Goal: Information Seeking & Learning: Learn about a topic

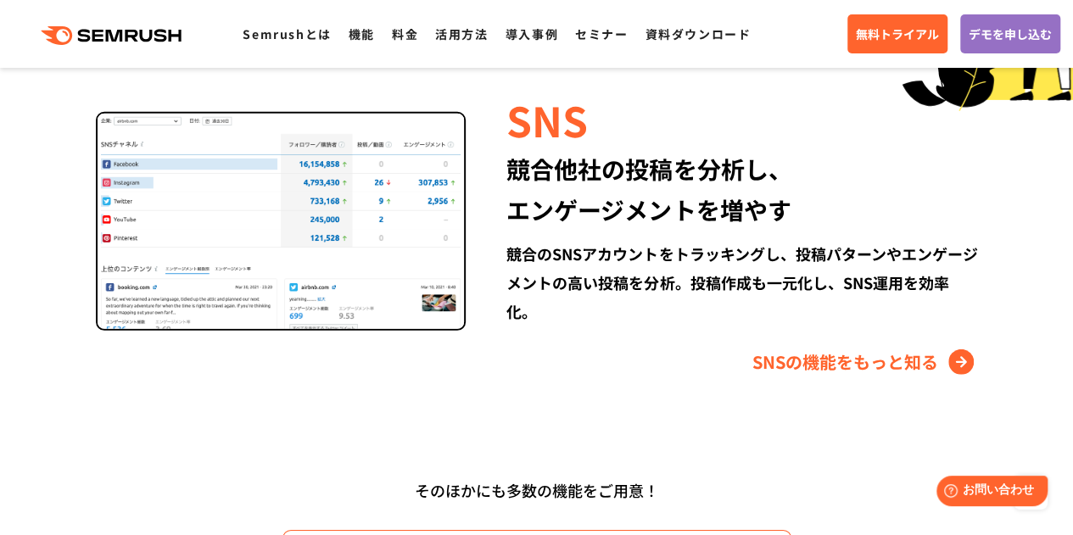
scroll to position [2244, 0]
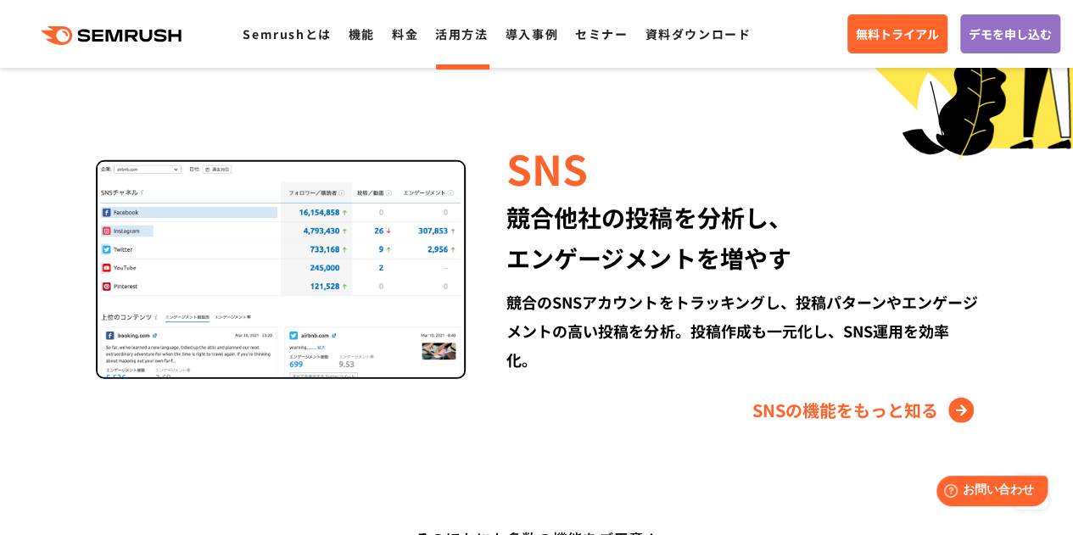
click at [458, 35] on link "活用方法" at bounding box center [461, 33] width 53 height 17
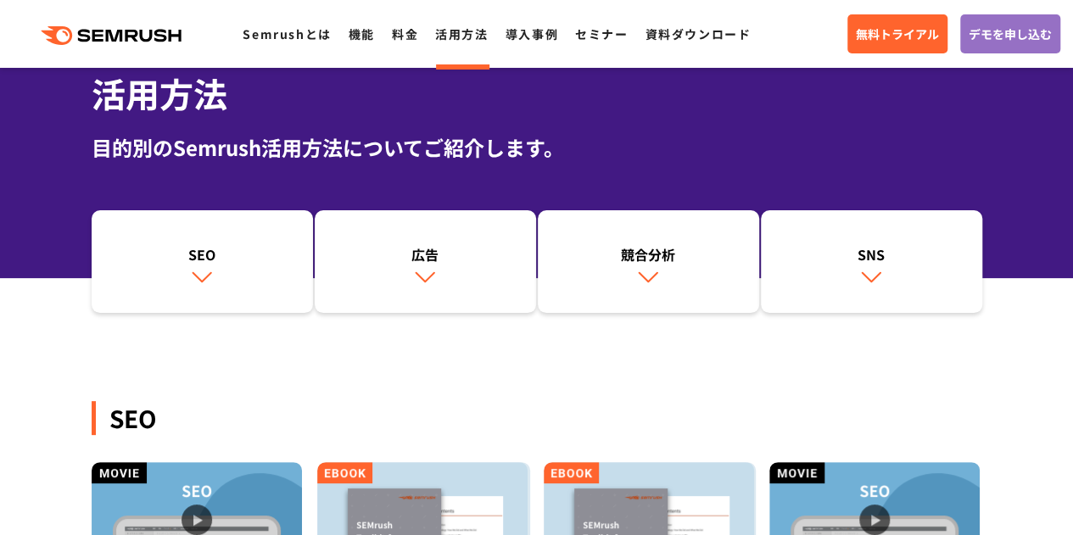
scroll to position [85, 0]
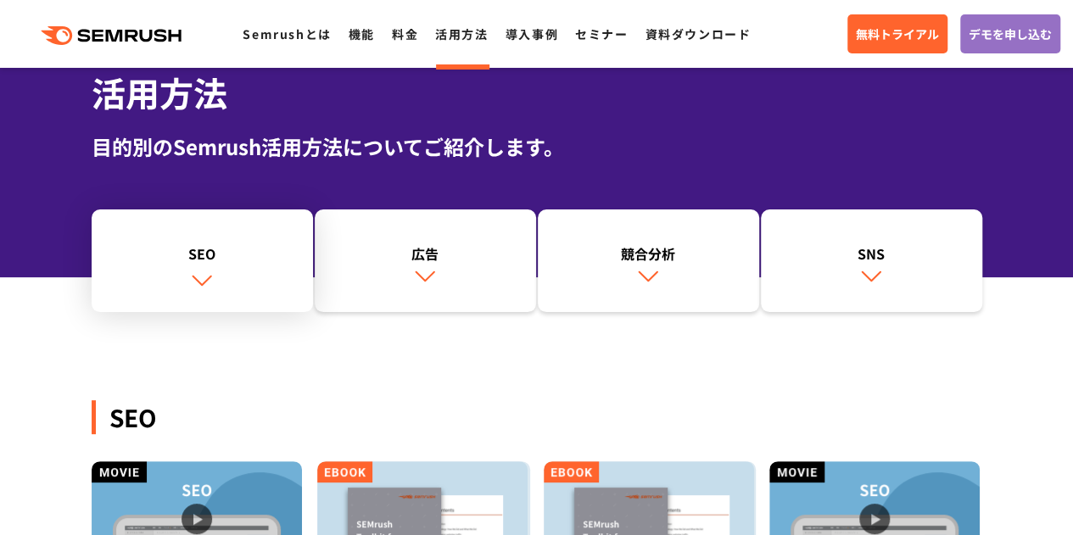
click at [191, 286] on img at bounding box center [202, 280] width 22 height 22
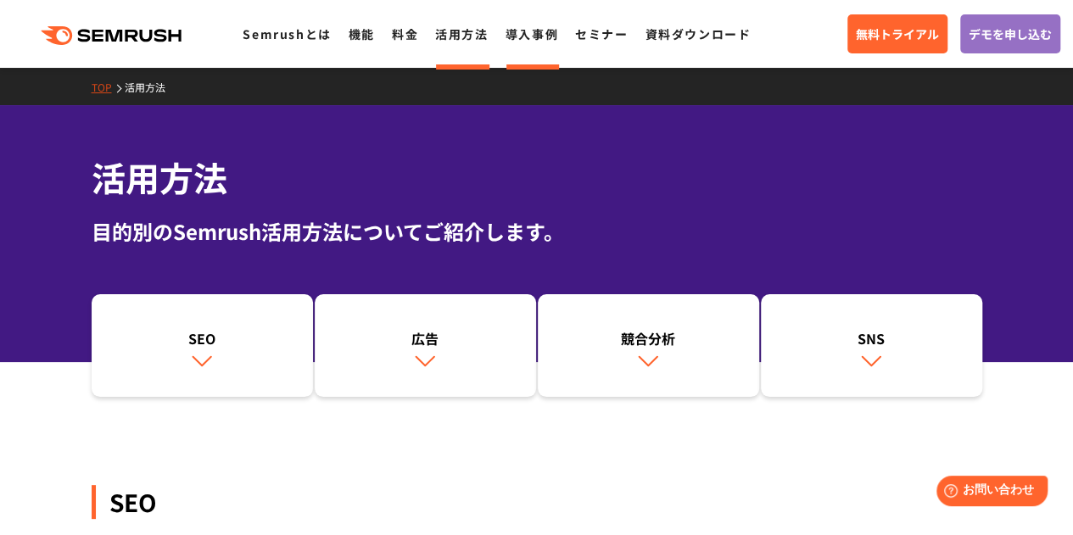
click at [538, 36] on link "導入事例" at bounding box center [531, 33] width 53 height 17
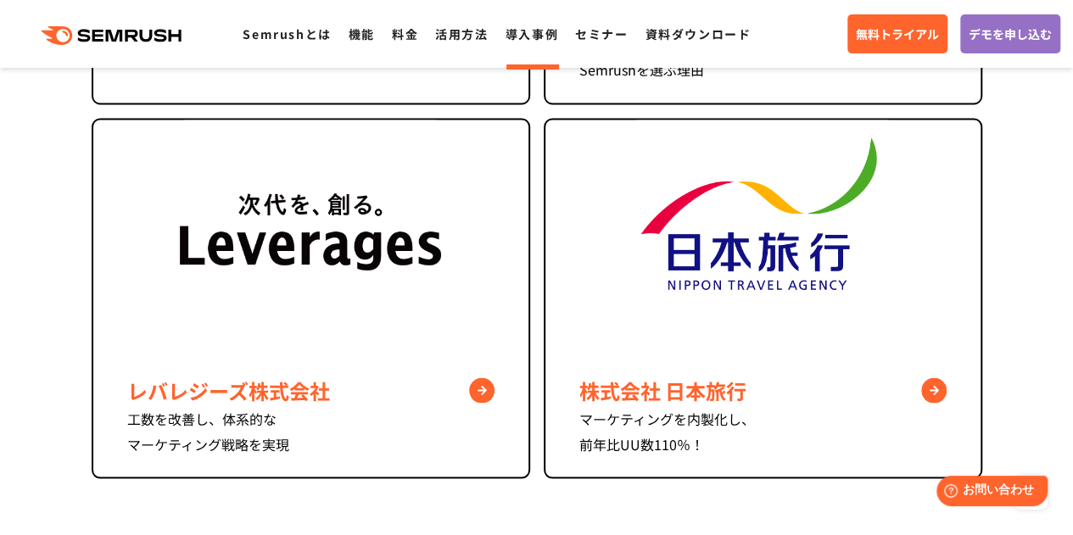
scroll to position [1442, 0]
click at [407, 37] on link "料金" at bounding box center [405, 33] width 26 height 17
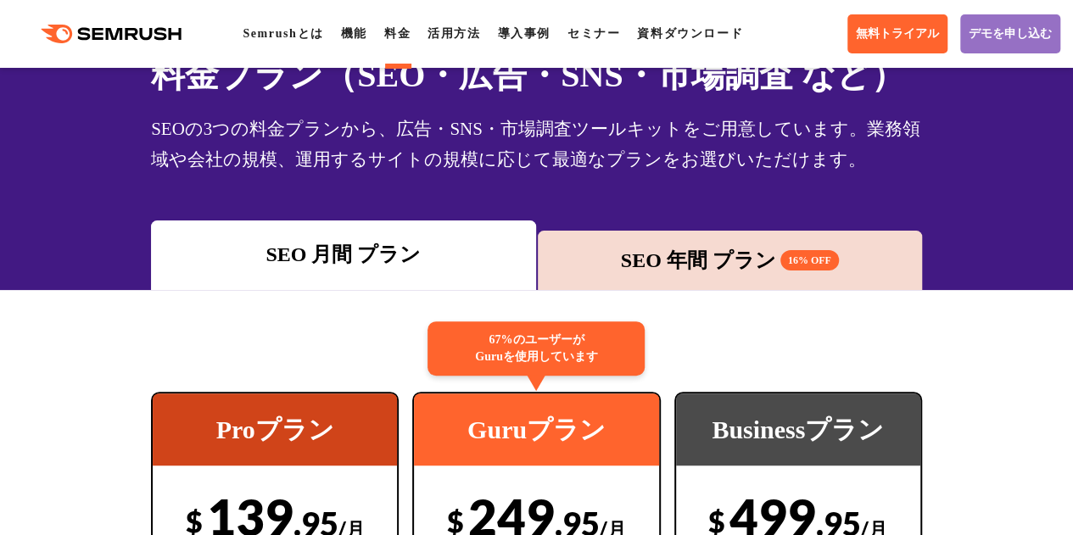
scroll to position [97, 0]
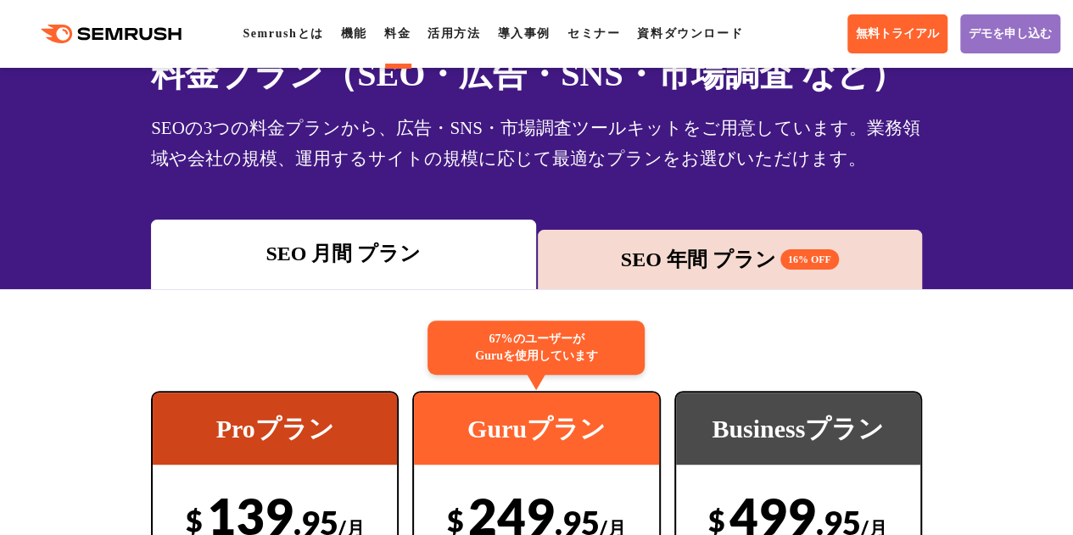
click at [600, 252] on div "SEO 年間 プラン 16% OFF" at bounding box center [729, 259] width 367 height 31
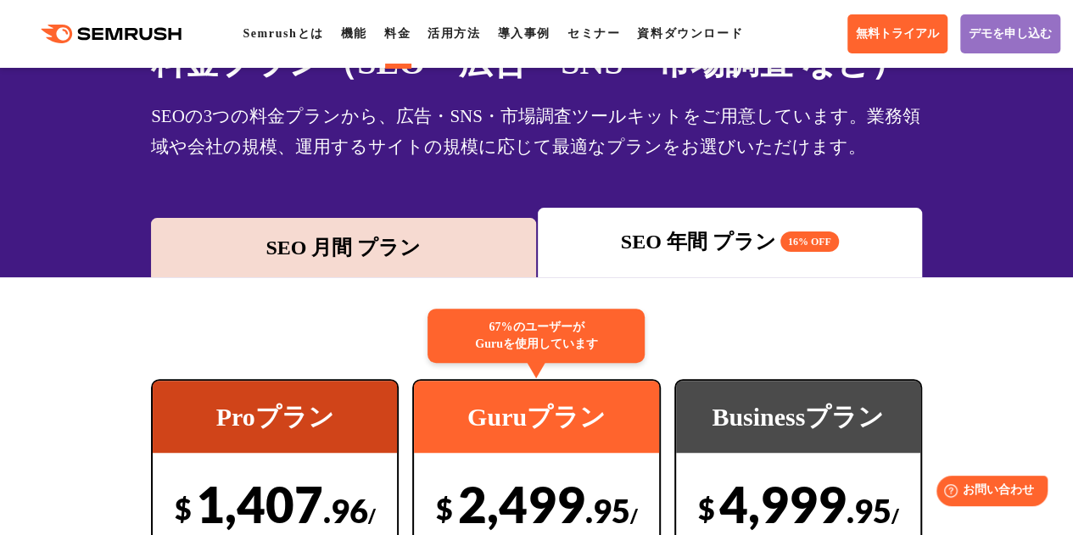
scroll to position [0, 0]
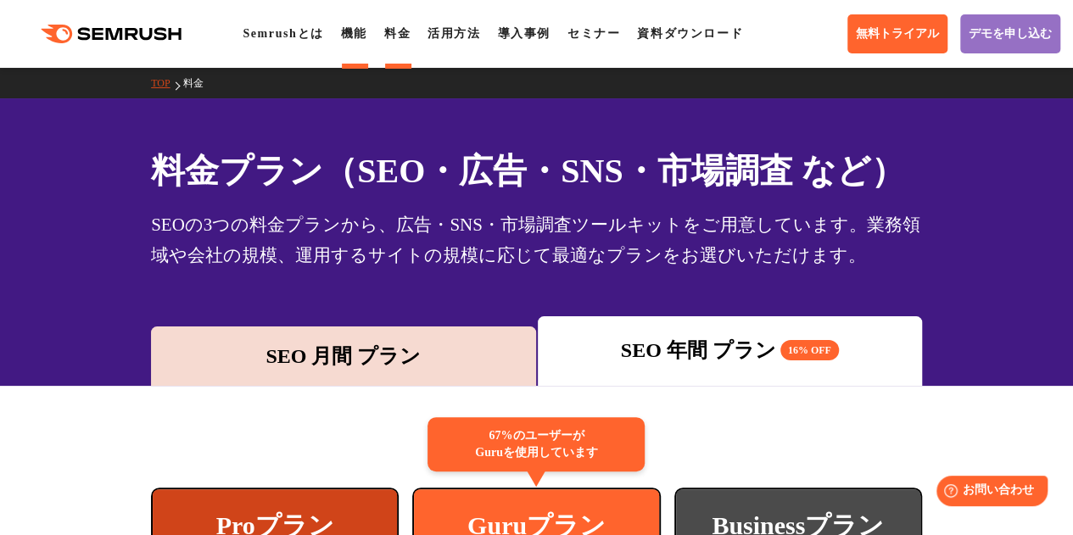
click at [360, 37] on link "機能" at bounding box center [354, 33] width 26 height 13
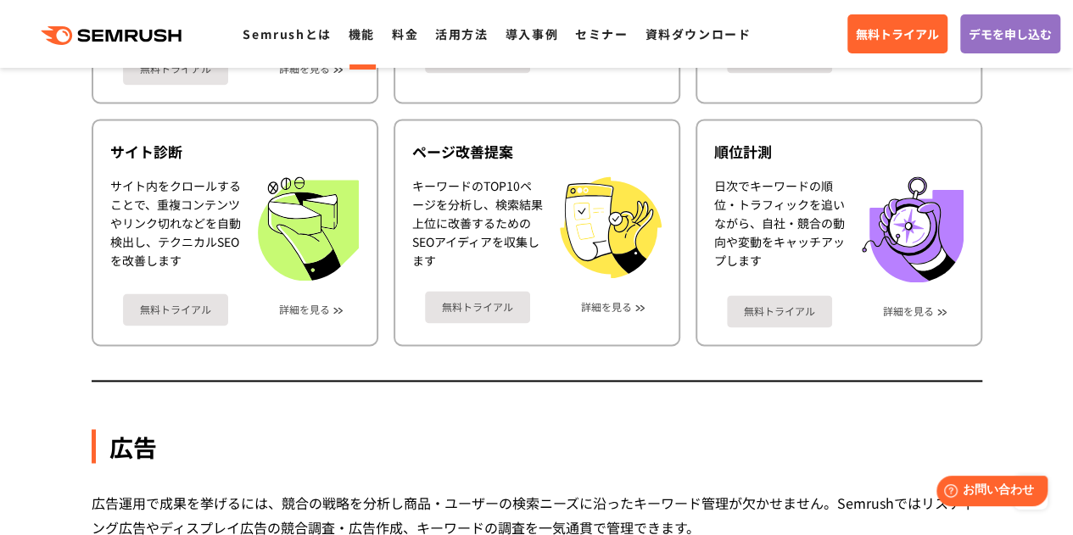
scroll to position [1157, 0]
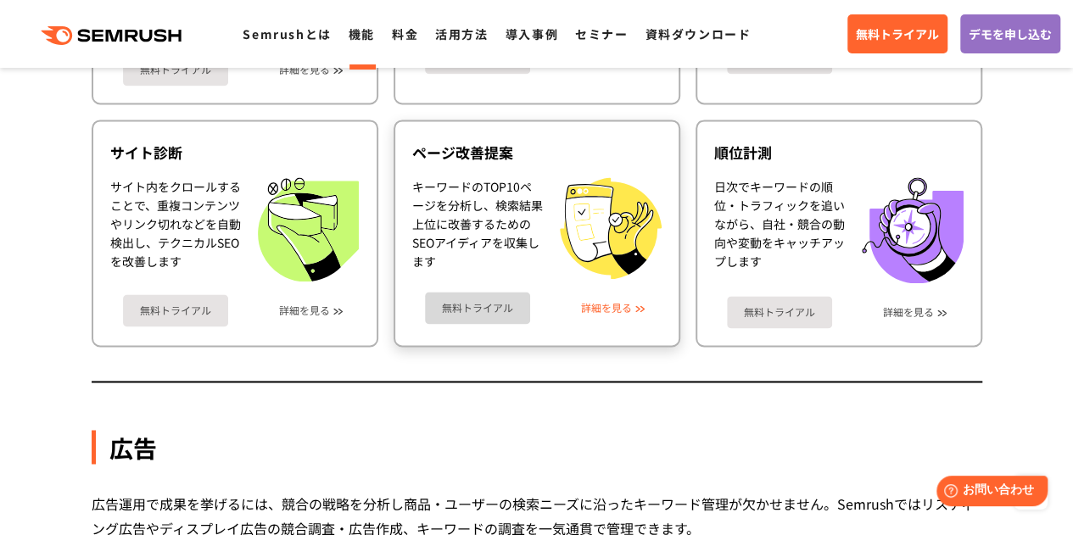
click at [609, 303] on link "詳細を見る" at bounding box center [606, 308] width 51 height 12
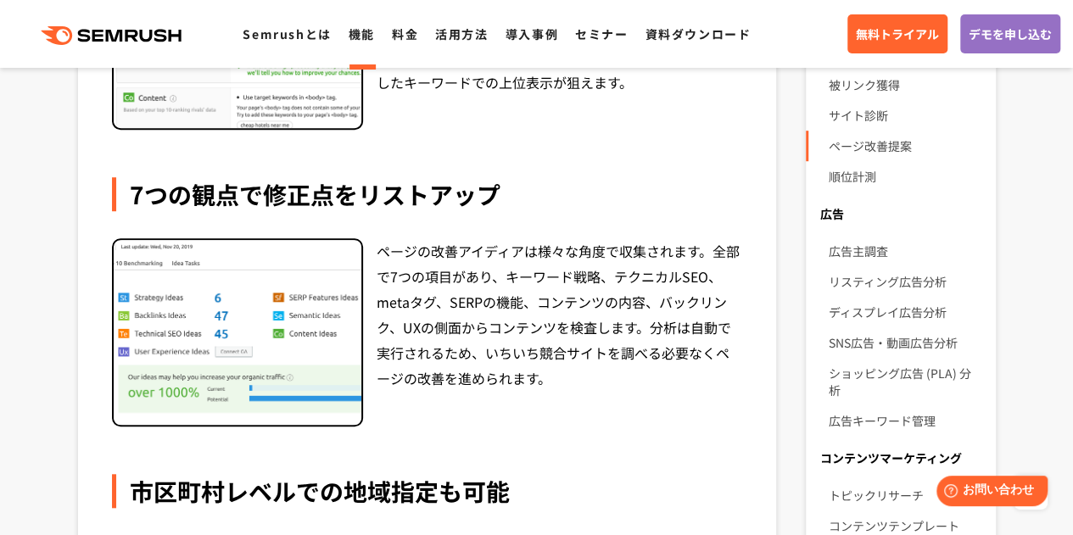
scroll to position [544, 0]
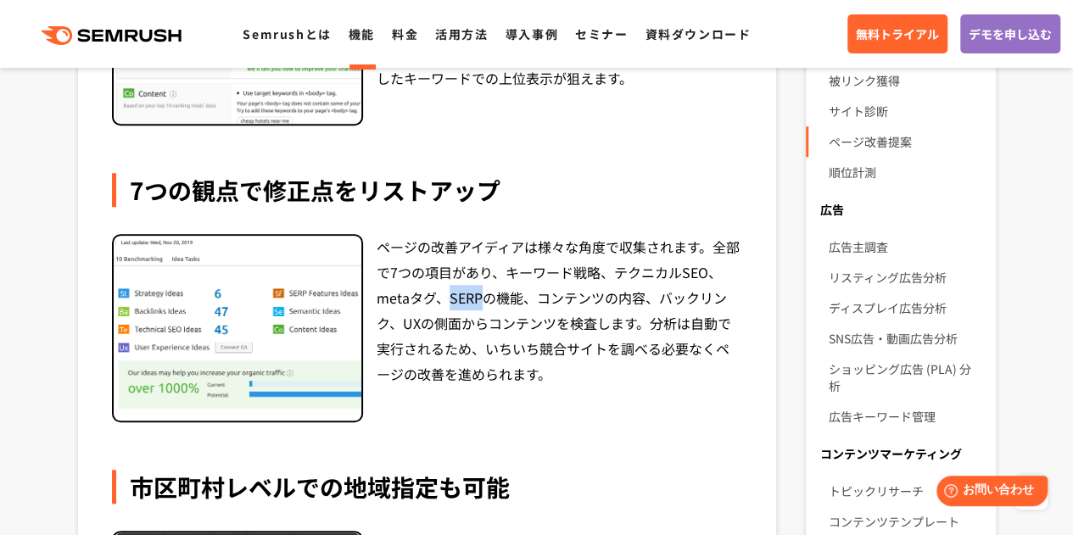
drag, startPoint x: 447, startPoint y: 297, endPoint x: 478, endPoint y: 296, distance: 31.4
click at [478, 296] on div "ページの改善アイディアは様々な角度で収集されます。全部で7つの項目があり、キーワード戦略、テクニカルSEO、metaタグ、SERPの機能、コンテンツの内容、バ…" at bounding box center [560, 328] width 366 height 188
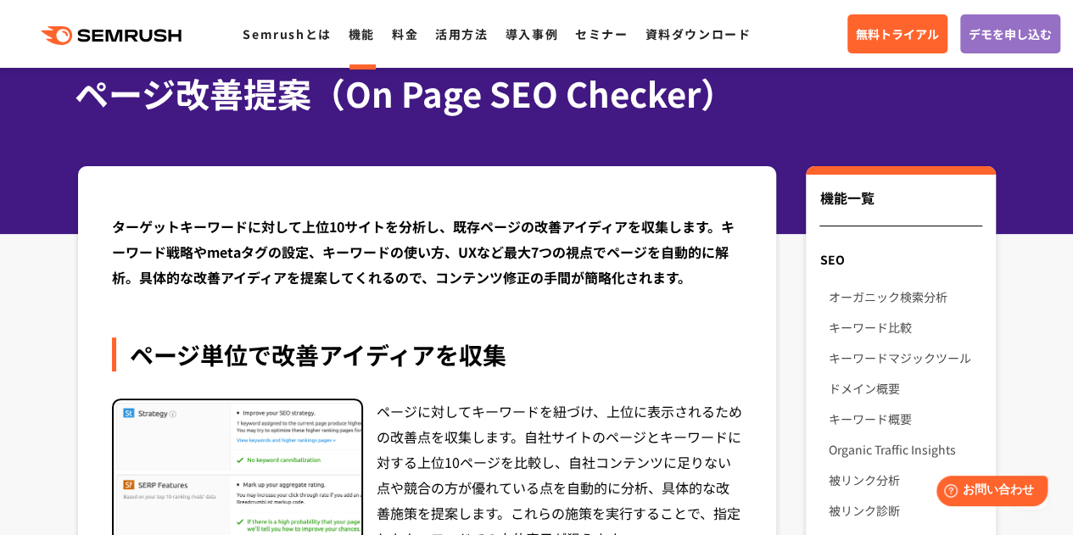
scroll to position [0, 0]
